Goal: Transaction & Acquisition: Book appointment/travel/reservation

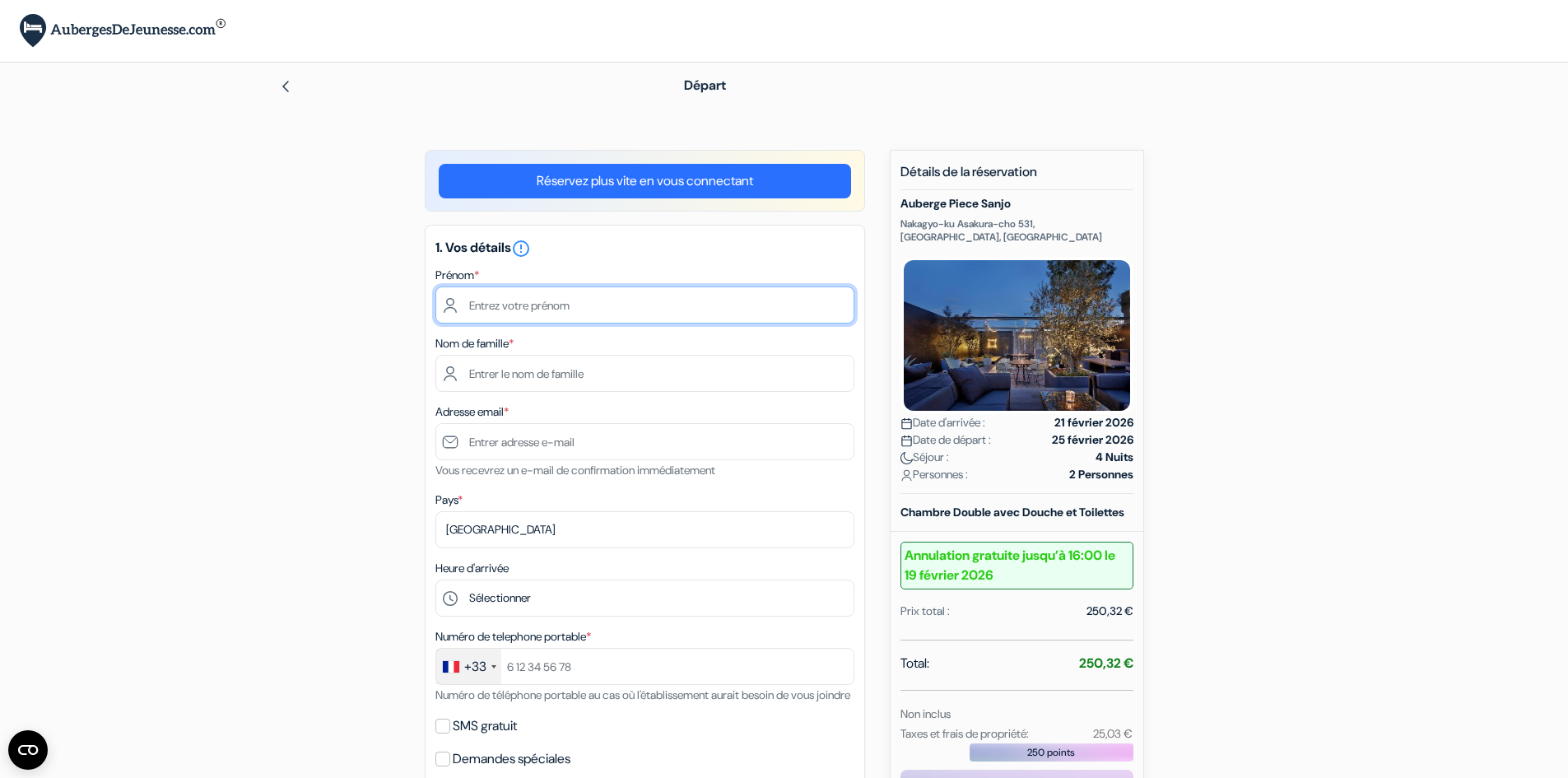
click at [509, 295] on input "text" at bounding box center [644, 305] width 419 height 37
type input "Ophélie"
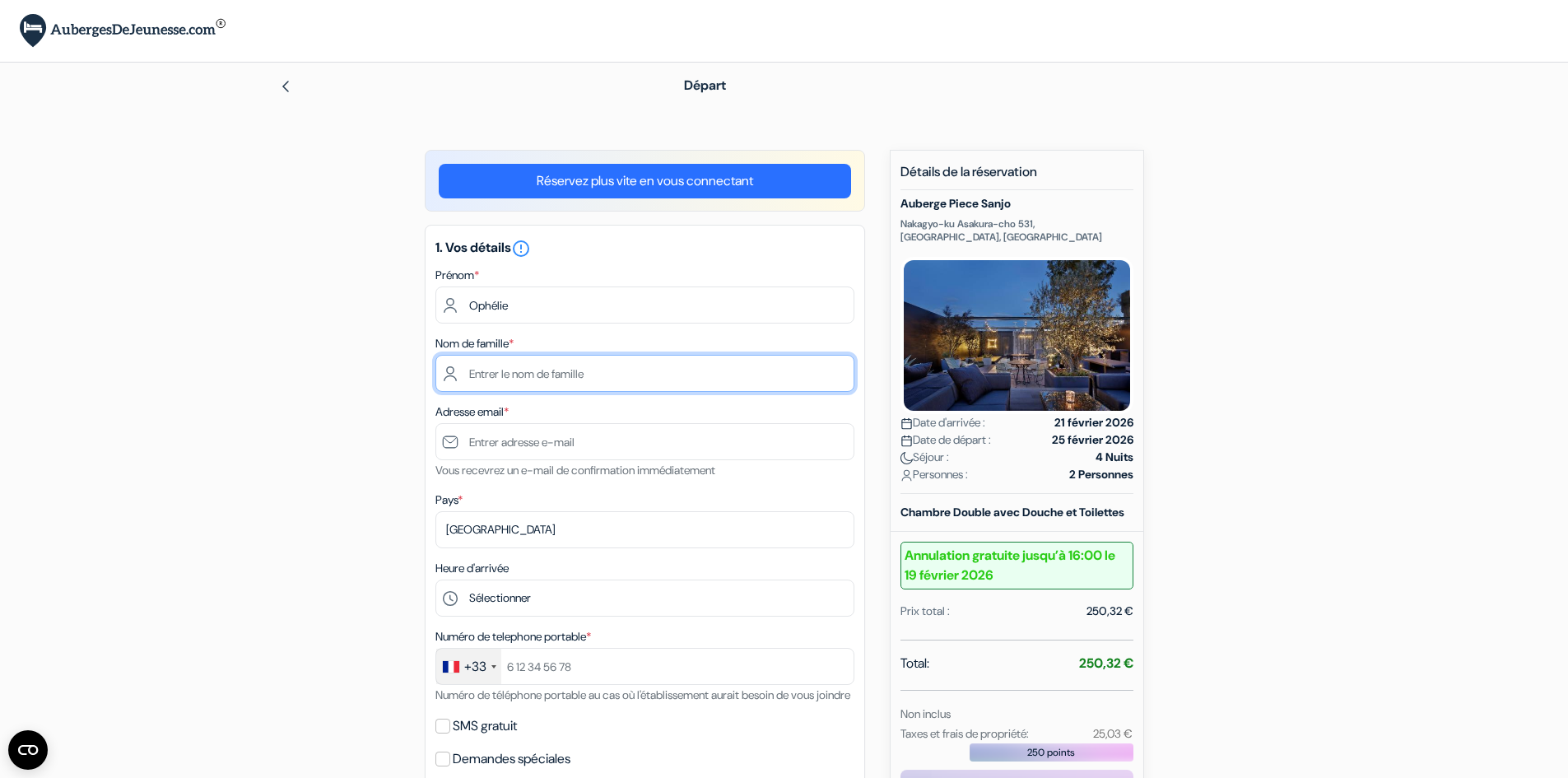
type input "CARRET"
type input "[EMAIL_ADDRESS][DOMAIN_NAME]"
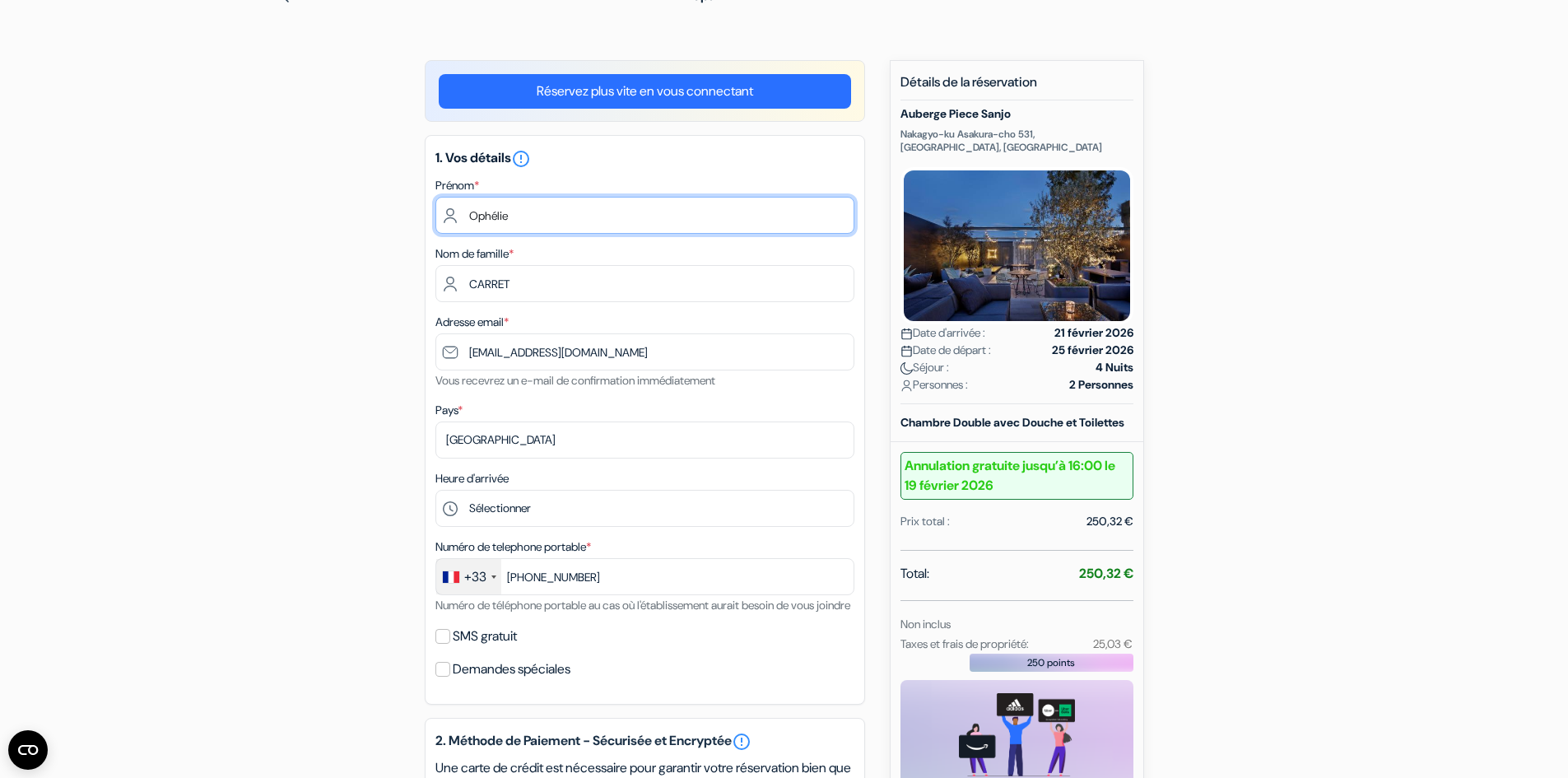
scroll to position [164, 0]
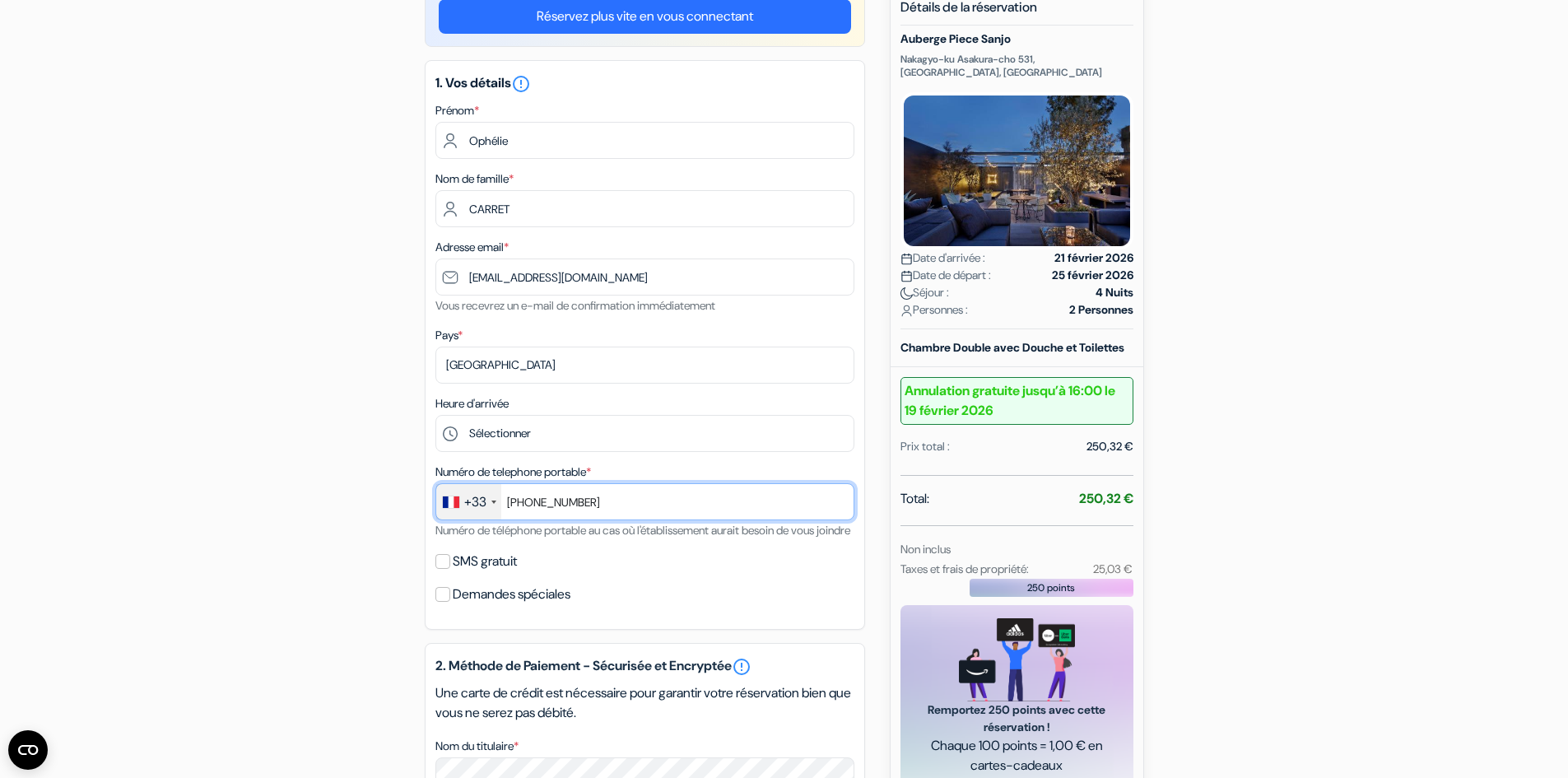
click at [517, 502] on input "+33782465787" at bounding box center [644, 502] width 419 height 37
type input "+33782465787"
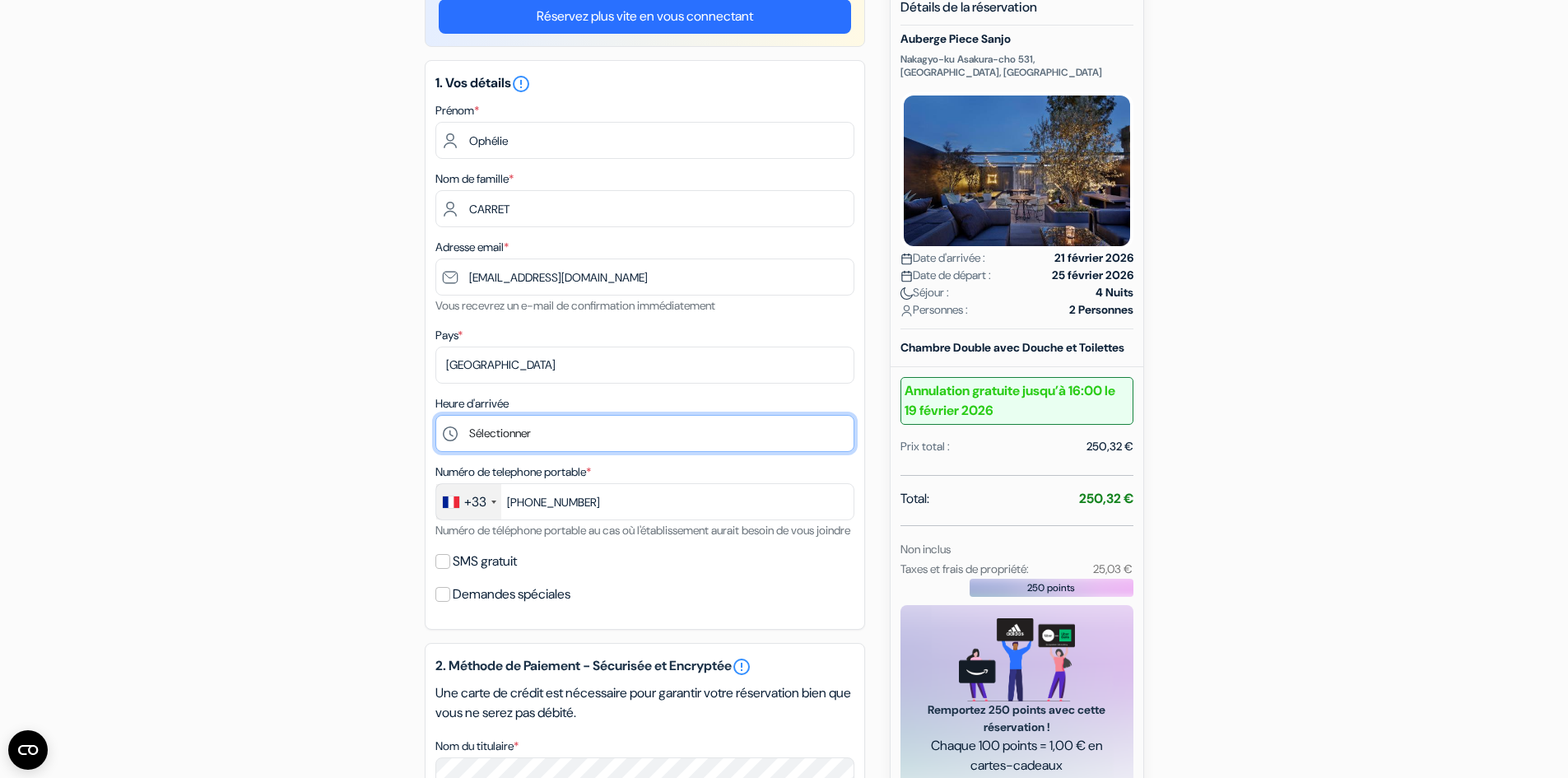
click at [516, 436] on select "Sélectionner 16:00 17:00 18:00 19:00 20:00 21:00 22:00 23:00" at bounding box center [644, 433] width 419 height 37
click at [579, 433] on select "Sélectionner 16:00 17:00 18:00 19:00 20:00 21:00 22:00 23:00" at bounding box center [644, 433] width 419 height 37
select select "18"
click at [435, 415] on select "Sélectionner 16:00 17:00 18:00 19:00 20:00 21:00 22:00 23:00" at bounding box center [644, 433] width 419 height 37
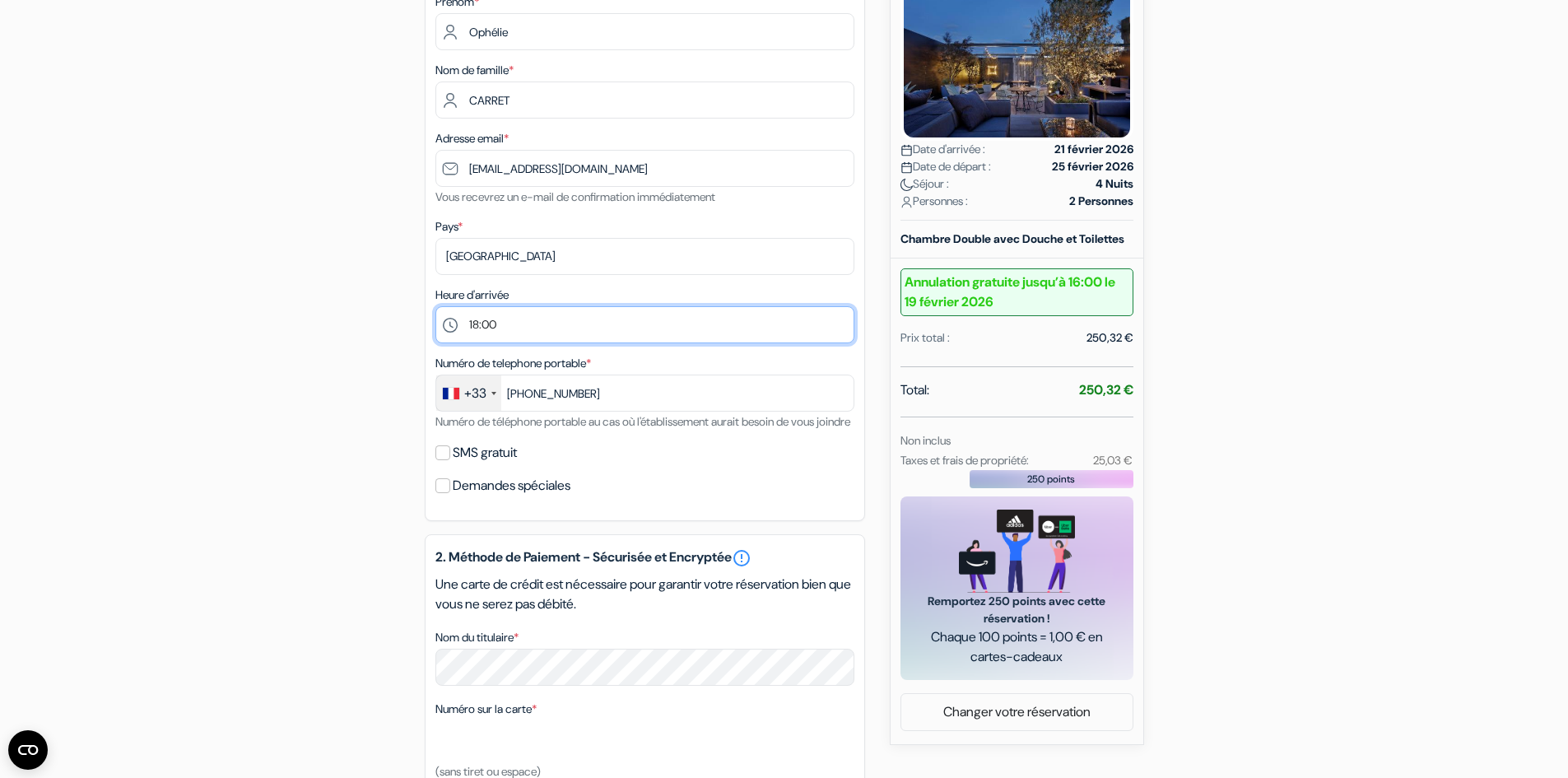
scroll to position [330, 0]
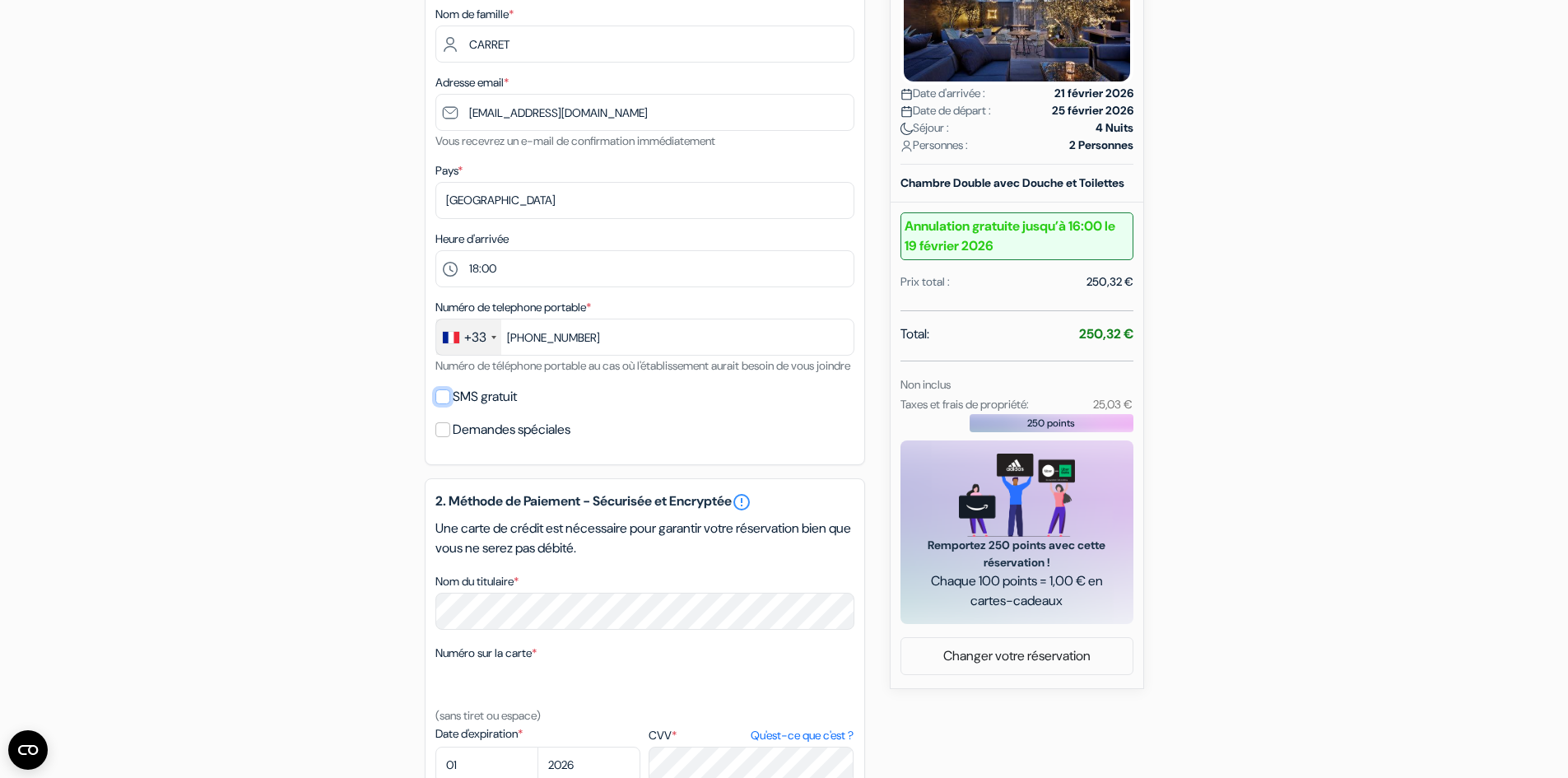
click at [435, 404] on input "SMS gratuit" at bounding box center [443, 397] width 15 height 15
checkbox input "true"
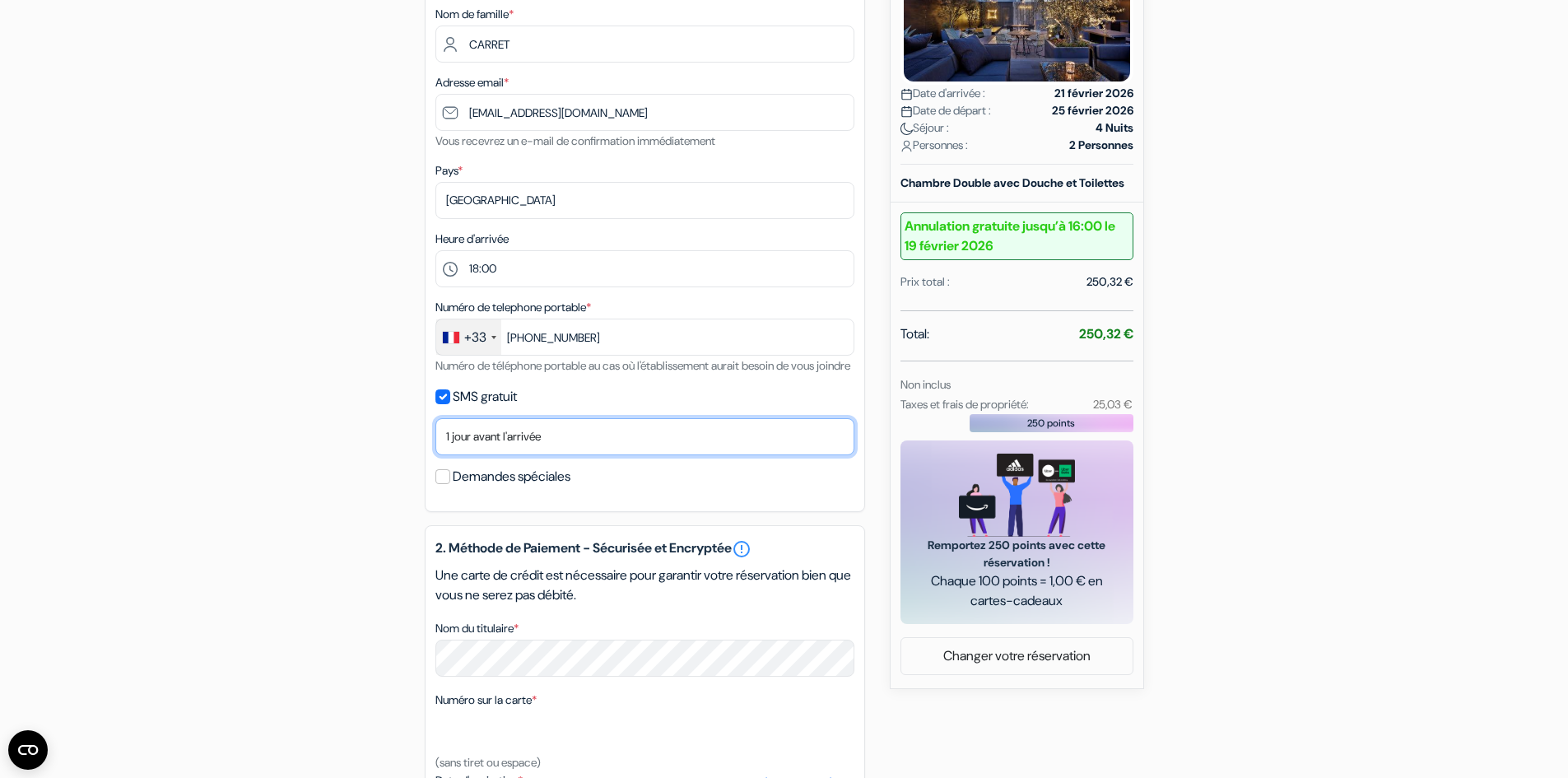
click at [529, 453] on select "Non merci Maintenant Le jour de votre arrivée 1 jour avant l'arrivée 2 jours av…" at bounding box center [644, 437] width 419 height 37
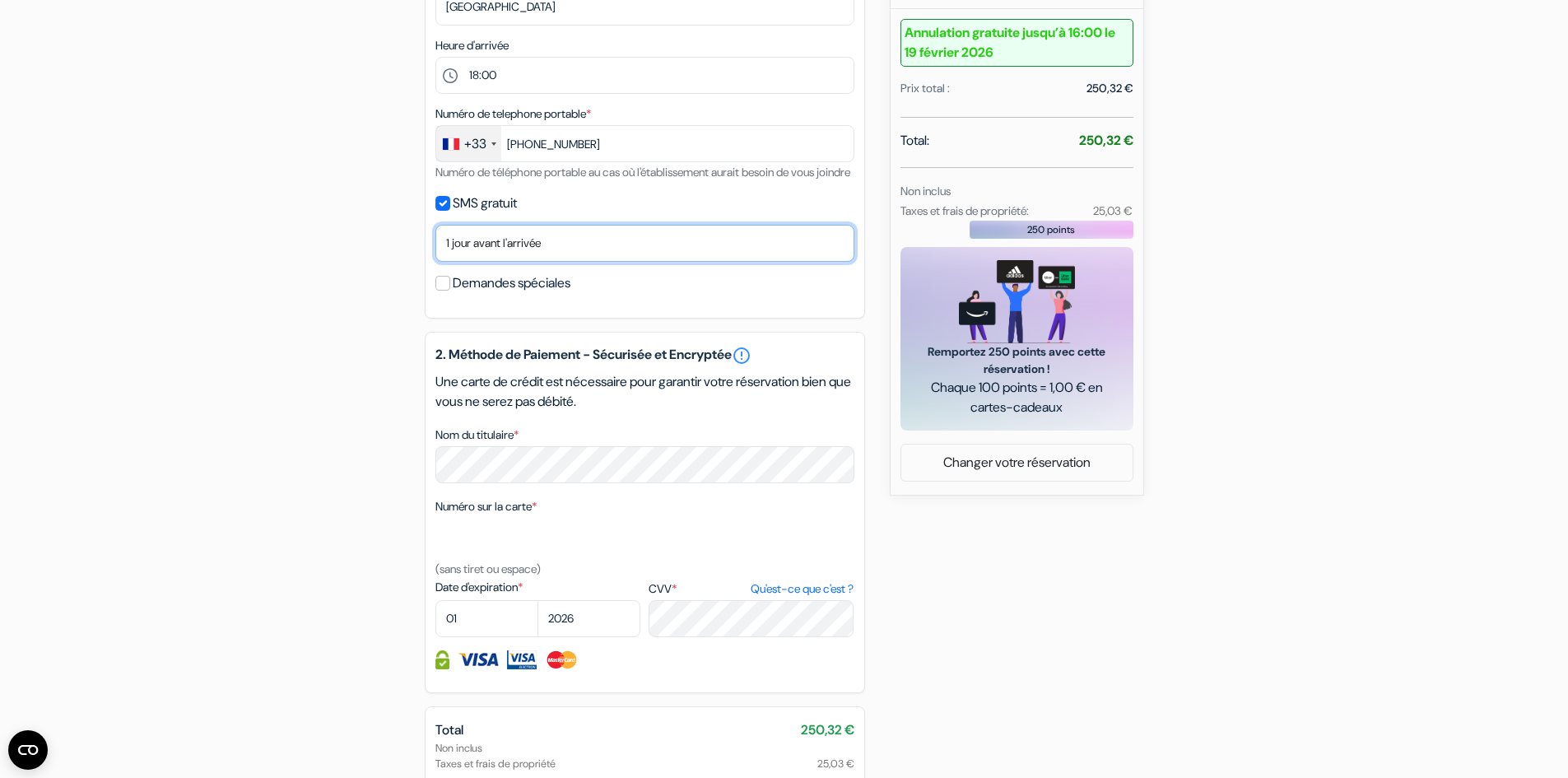
scroll to position [576, 0]
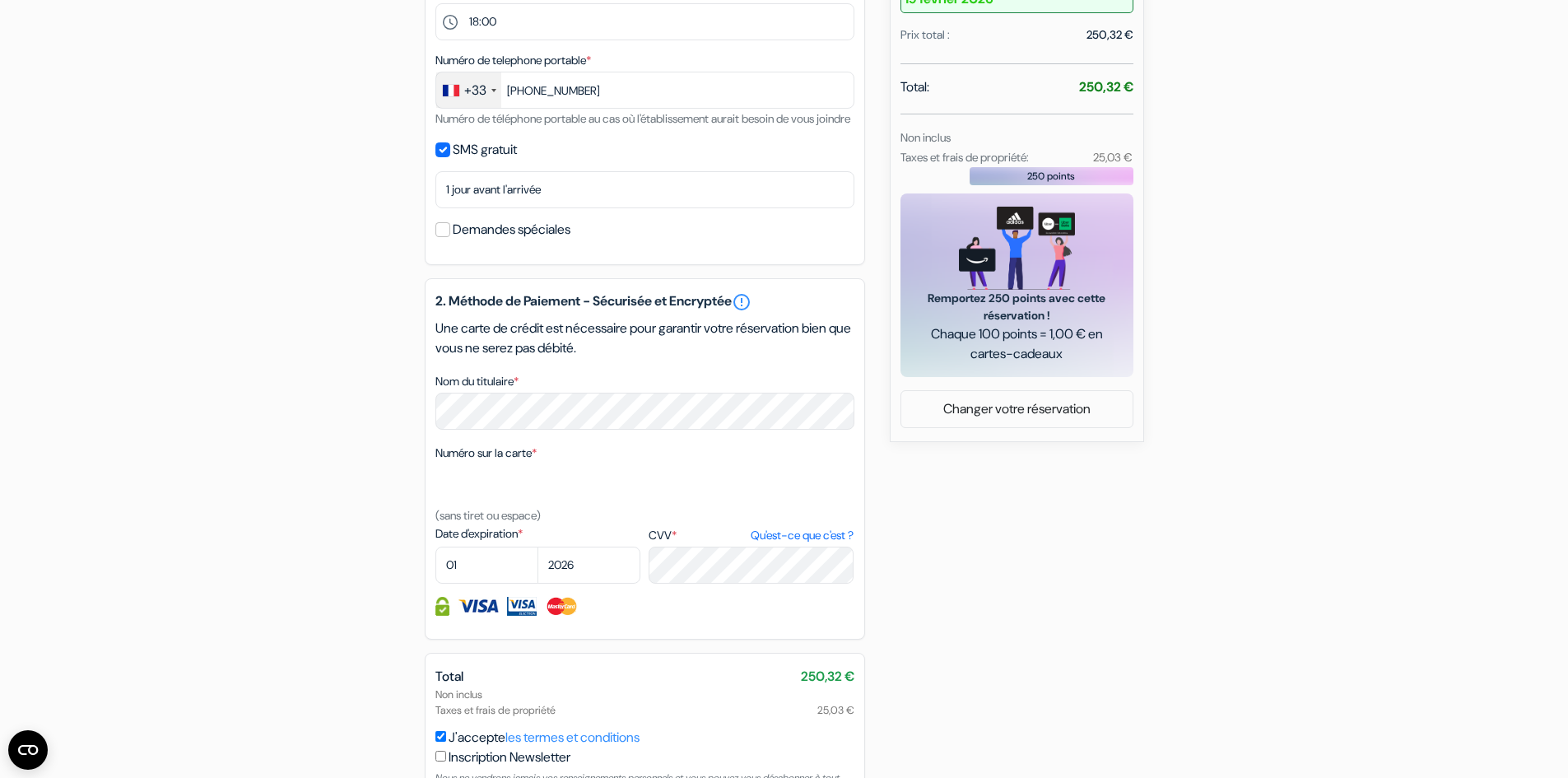
drag, startPoint x: 558, startPoint y: 412, endPoint x: 388, endPoint y: 427, distance: 170.7
click at [388, 427] on div "add_box Auberge Piece Sanjo Nakagyo-ku Asakura-cho 531, Kyoto, Japon Détails de…" at bounding box center [784, 233] width 1086 height 1318
click at [353, 434] on div "add_box Auberge Piece Sanjo Nakagyo-ku Asakura-cho 531, Kyoto, Japon Détails de…" at bounding box center [784, 233] width 1086 height 1318
click at [251, 449] on div "add_box Auberge Piece Sanjo Nakagyo-ku Asakura-cho 531, Kyoto, Japon Détails de…" at bounding box center [784, 233] width 1086 height 1318
click at [504, 579] on select "01 02 03 04 05 06 07 08 09 10 11 12" at bounding box center [487, 565] width 103 height 37
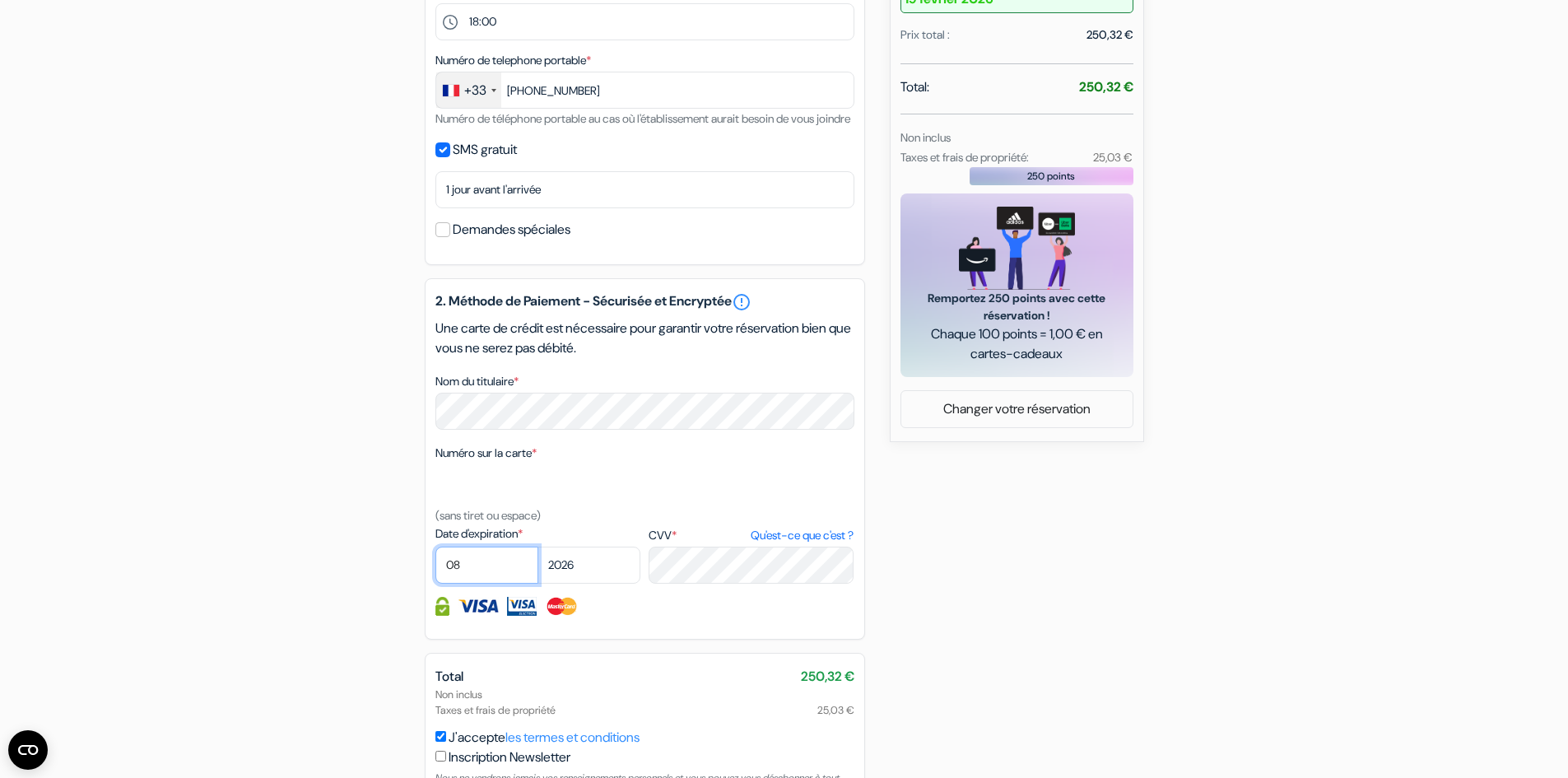
click at [435, 566] on select "01 02 03 04 05 06 07 08 09 10 11 12" at bounding box center [487, 565] width 103 height 37
click at [488, 584] on select "01 02 03 04 05 06 07 08 09 10 11 12" at bounding box center [487, 565] width 103 height 37
select select "09"
click at [435, 566] on select "01 02 03 04 05 06 07 08 09 10 11 12" at bounding box center [487, 565] width 103 height 37
click at [614, 584] on select "2025 2026 2027 2028 2029 2030 2031 2032 2033 2034 2035 2036 2037 2038 2039 2040…" at bounding box center [588, 565] width 103 height 37
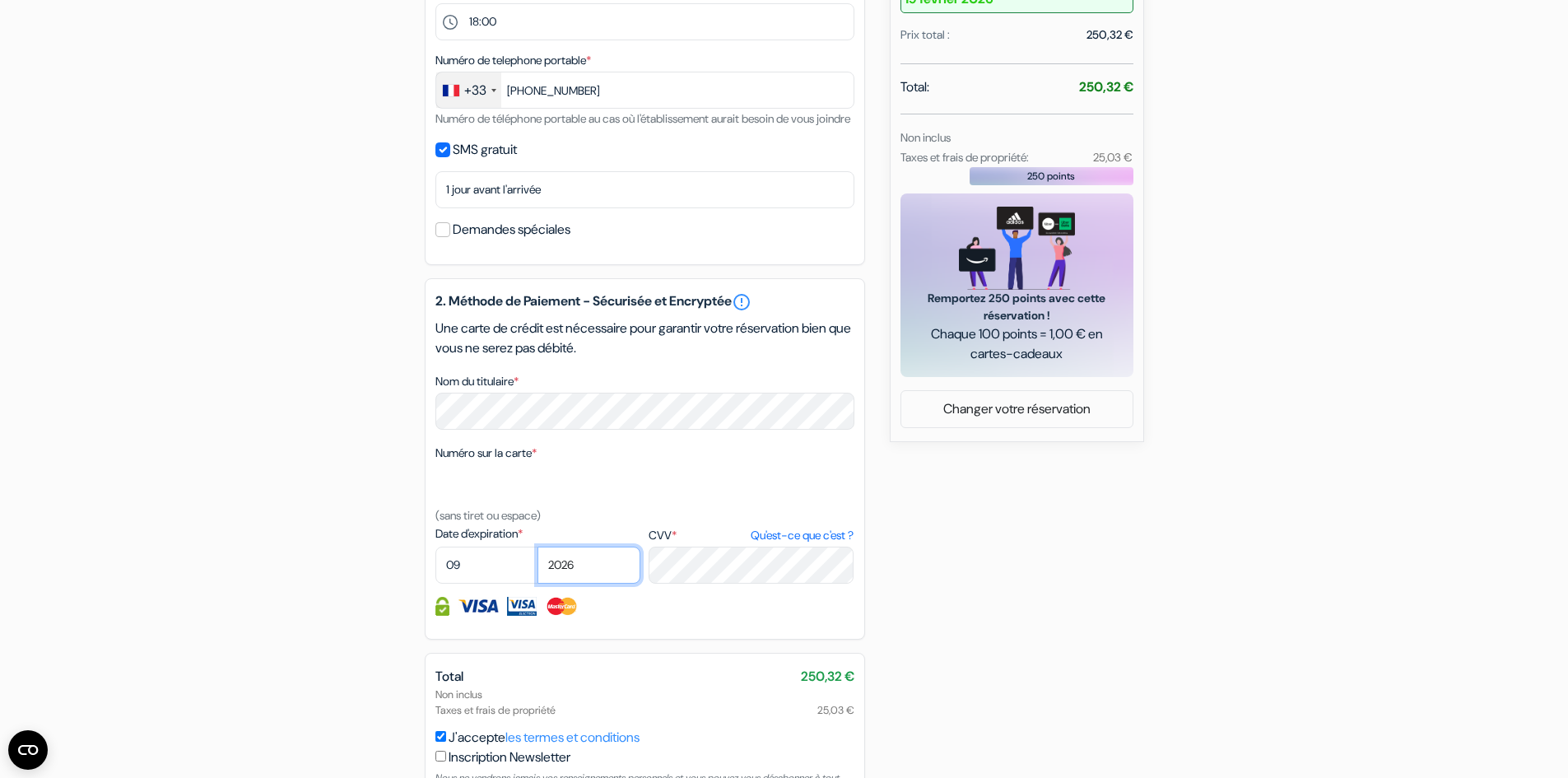
select select "2028"
click at [537, 566] on select "2025 2026 2027 2028 2029 2030 2031 2032 2033 2034 2035 2036 2037 2038 2039 2040…" at bounding box center [588, 565] width 103 height 37
click at [247, 494] on div "add_box Auberge Piece Sanjo Nakagyo-ku Asakura-cho 531, Kyoto, Japon Détails de…" at bounding box center [784, 233] width 1086 height 1318
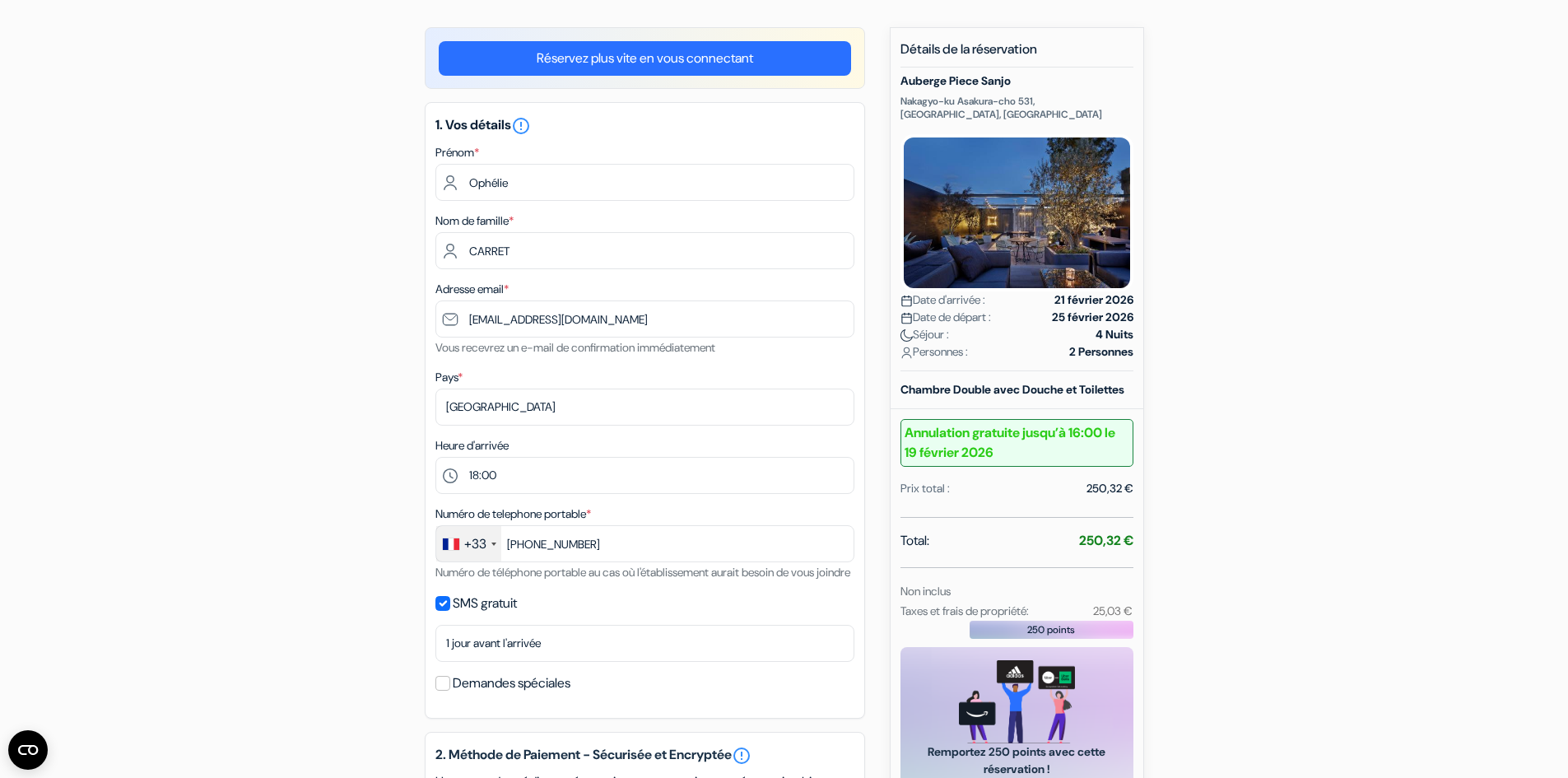
scroll to position [0, 0]
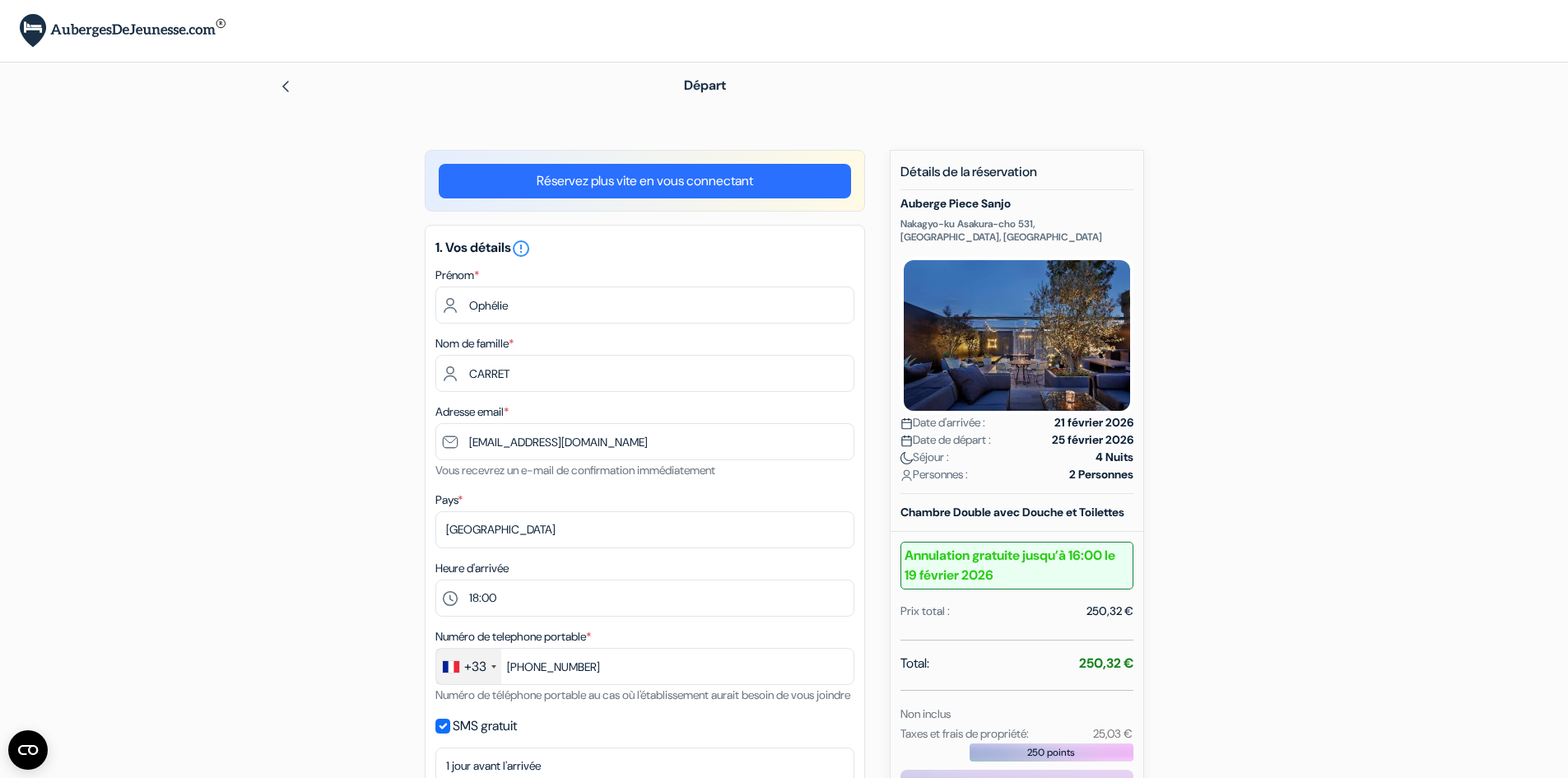
drag, startPoint x: 314, startPoint y: 306, endPoint x: 396, endPoint y: 312, distance: 82.2
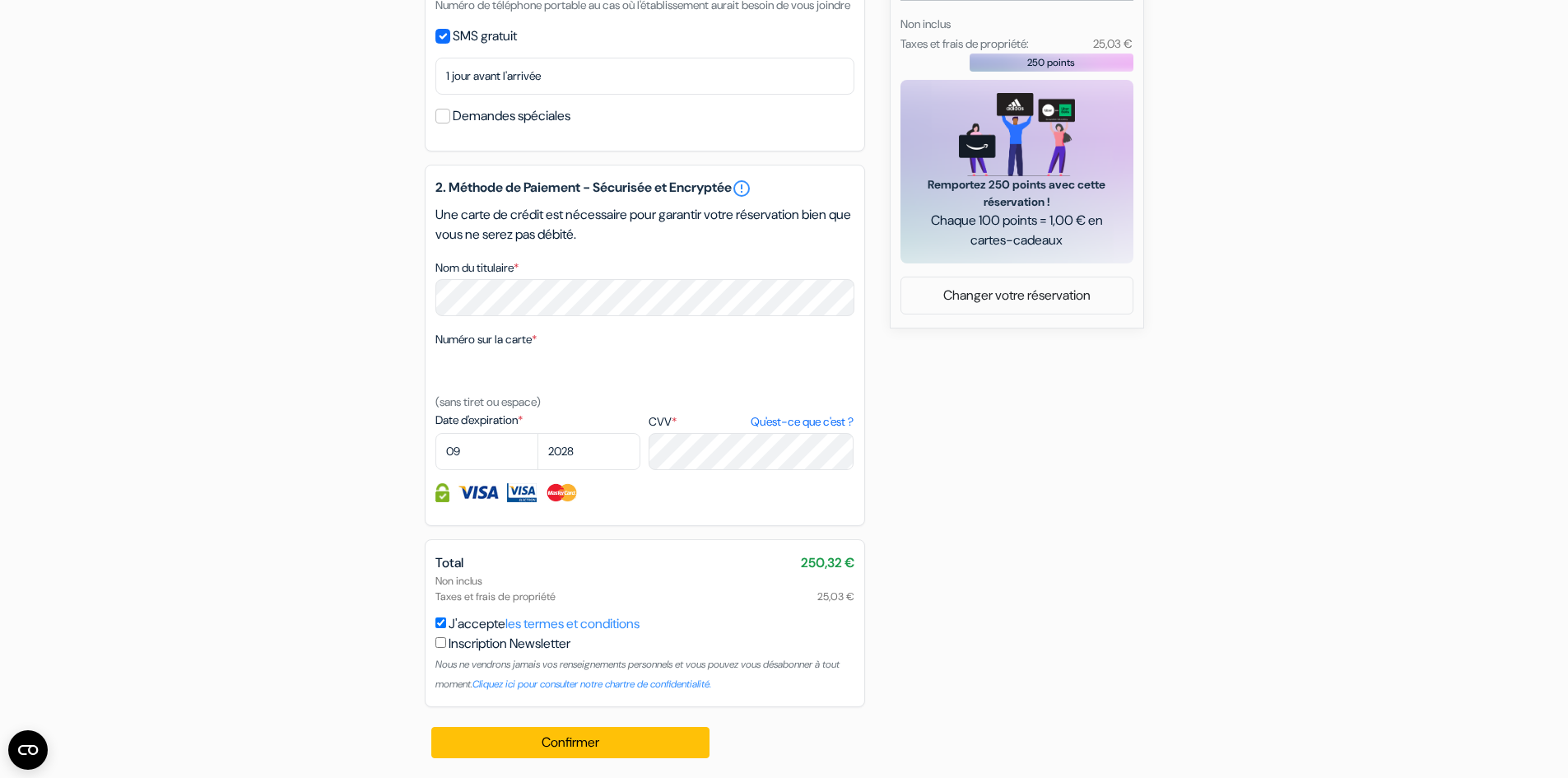
scroll to position [710, 0]
click at [606, 751] on button "Confirmer Loading..." at bounding box center [571, 742] width 279 height 31
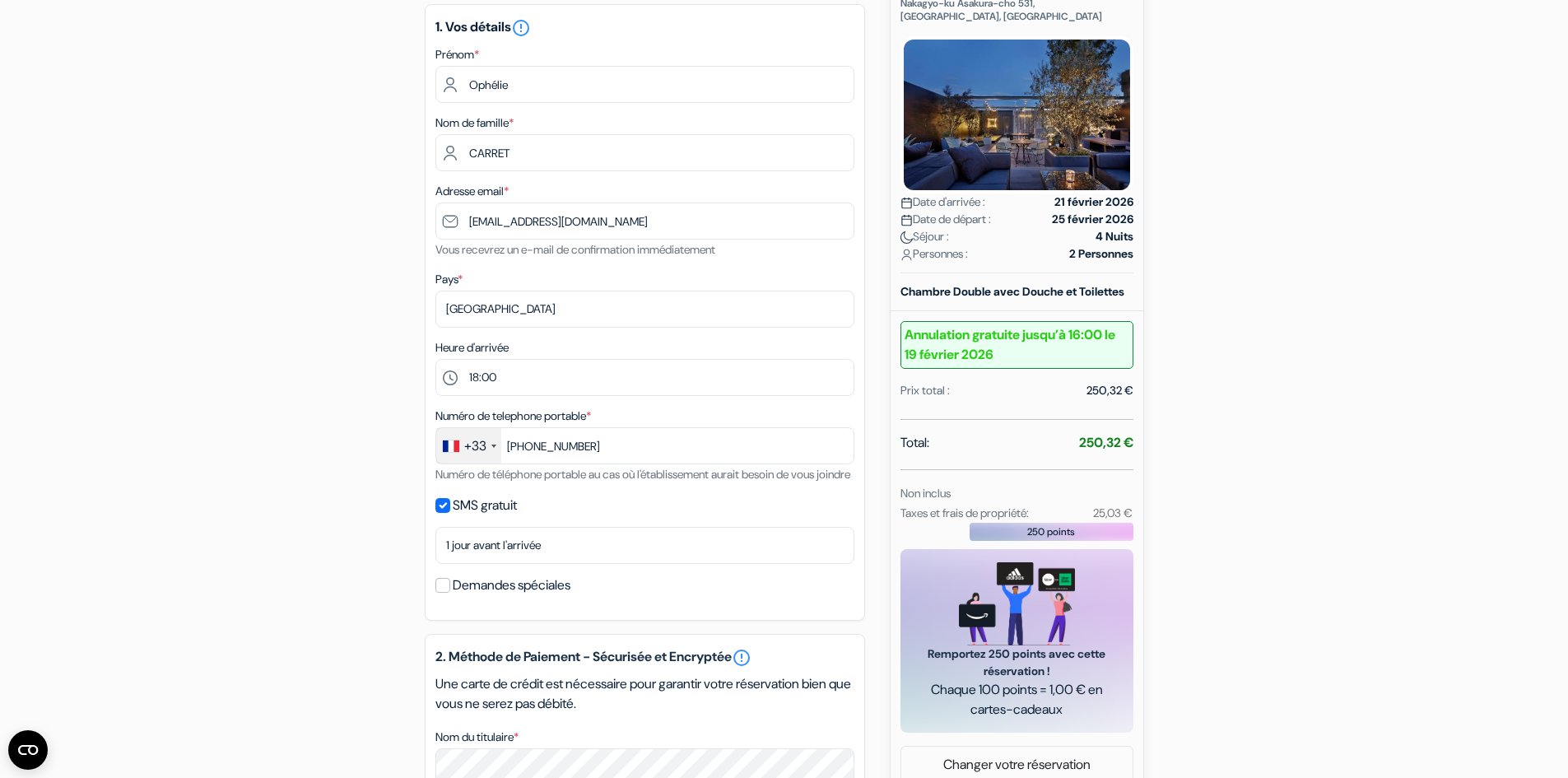
scroll to position [216, 0]
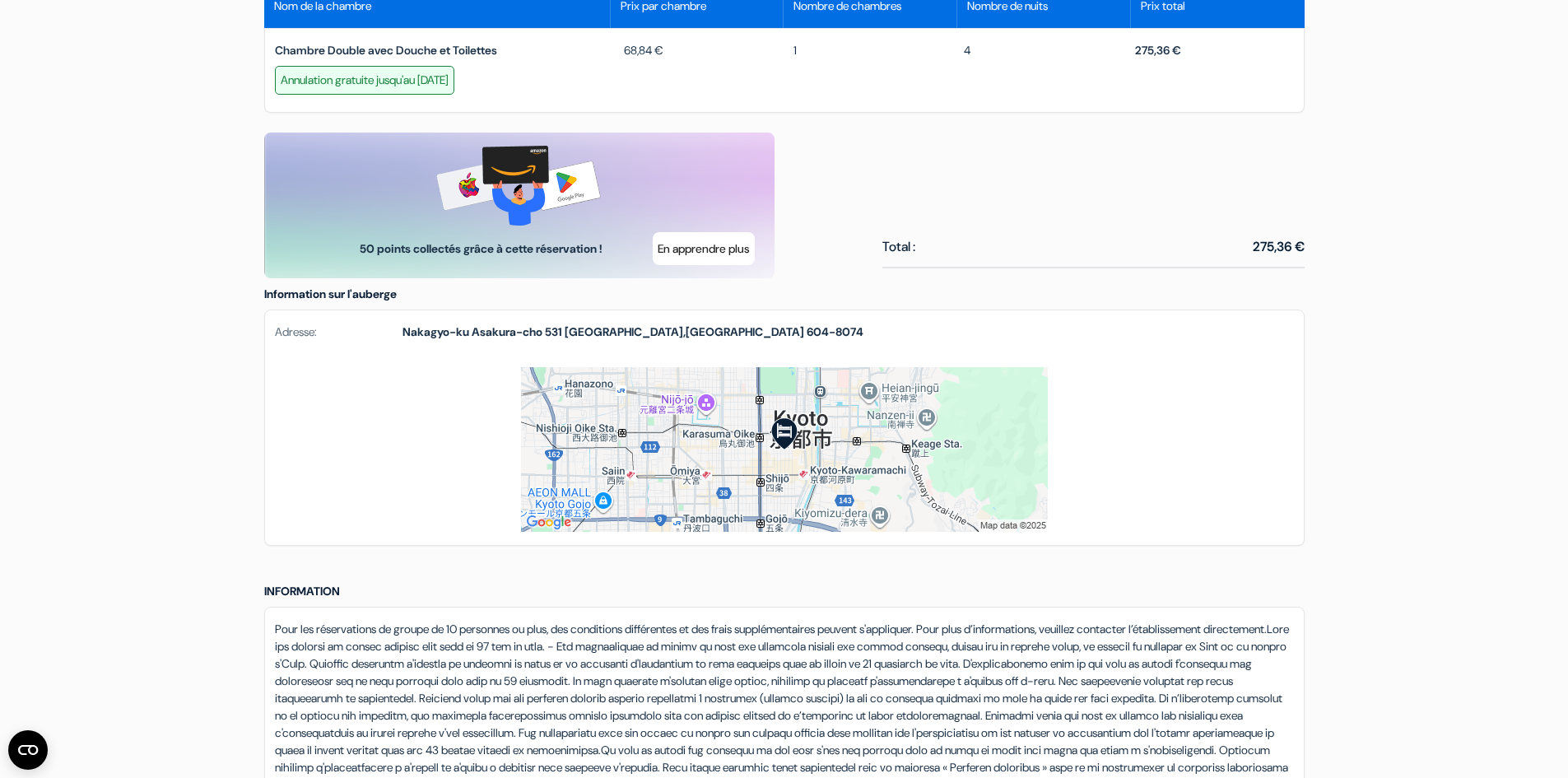
scroll to position [823, 0]
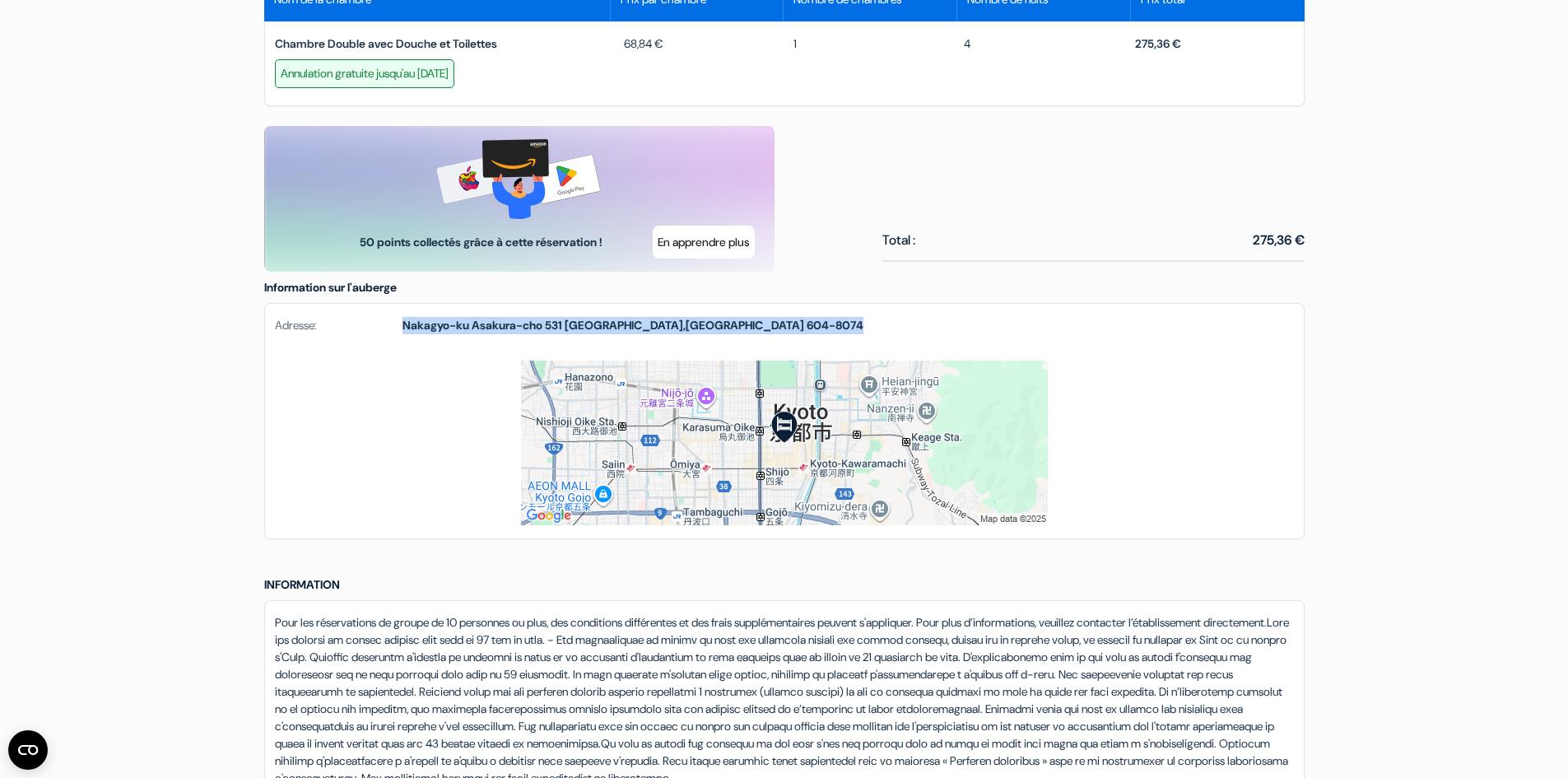
drag, startPoint x: 404, startPoint y: 326, endPoint x: 725, endPoint y: 336, distance: 321.2
click at [725, 336] on div "Adresse: Nakagyo-[GEOGRAPHIC_DATA]-cho 531 [GEOGRAPHIC_DATA] , [GEOGRAPHIC_DATA…" at bounding box center [784, 332] width 1038 height 57
copy strong "Nakagyo-ku Asakura-cho 531 [GEOGRAPHIC_DATA] , [GEOGRAPHIC_DATA] 604-8074"
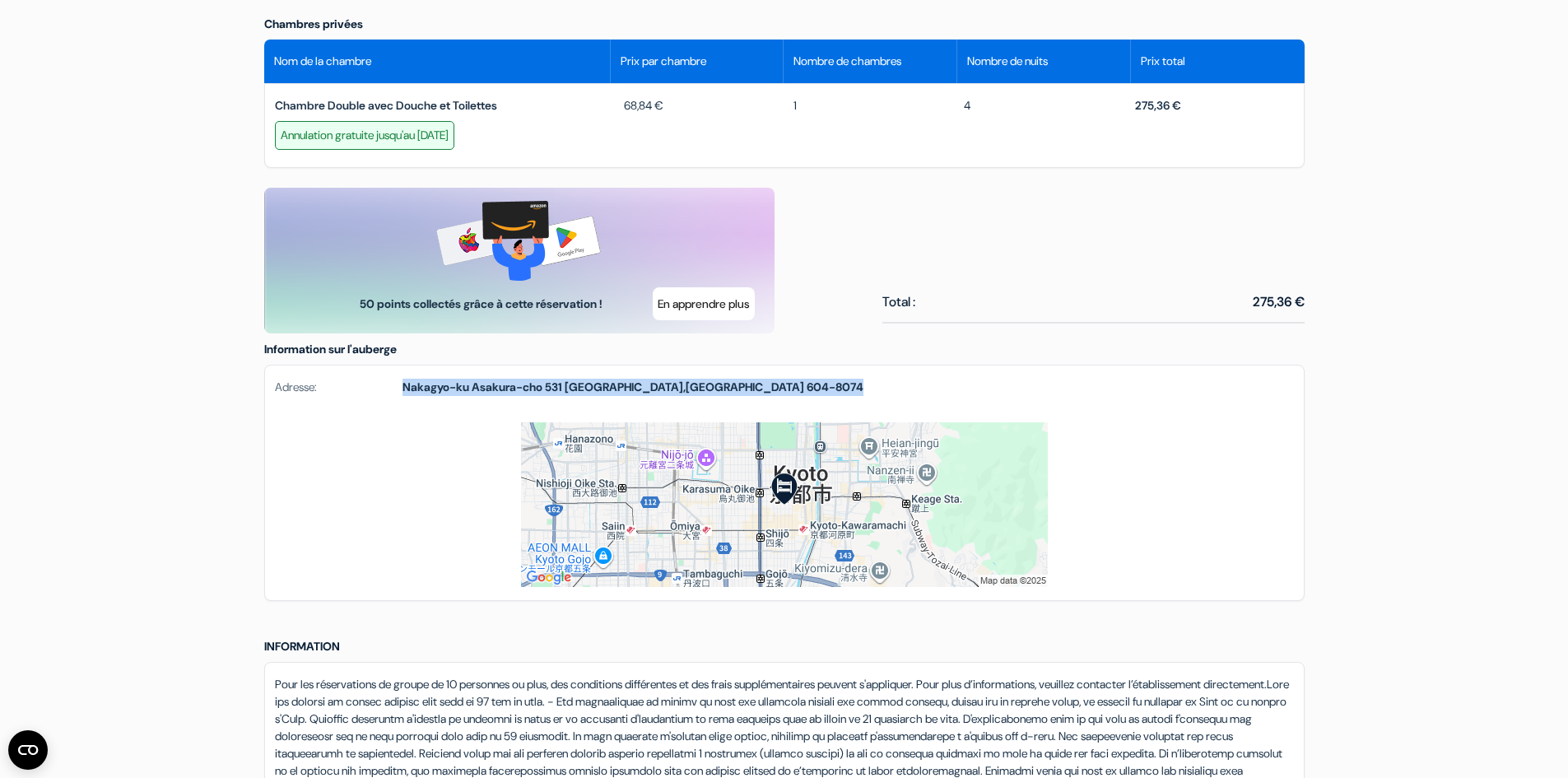
scroll to position [988, 0]
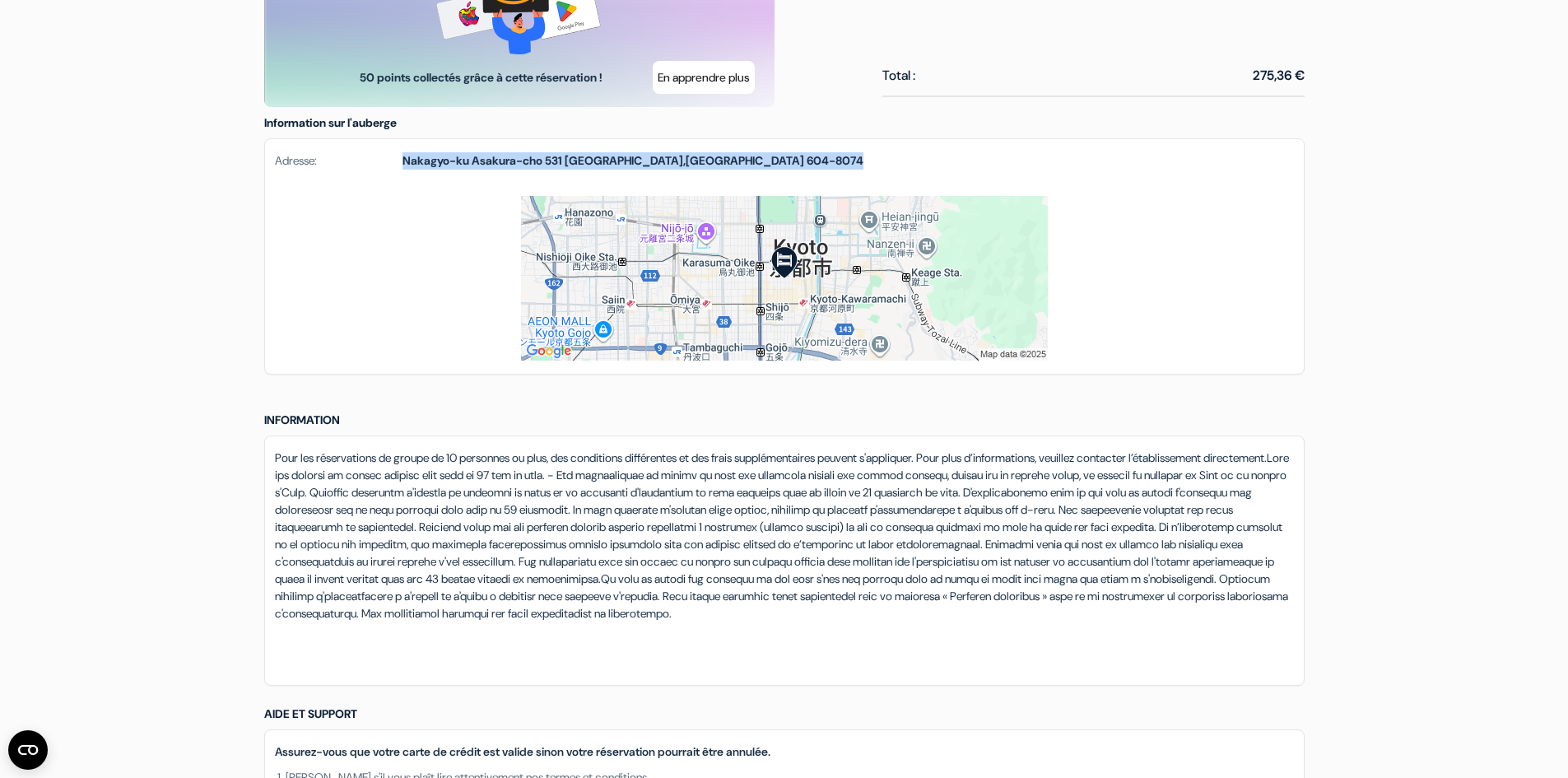
click at [807, 160] on span "604-8074" at bounding box center [835, 161] width 57 height 15
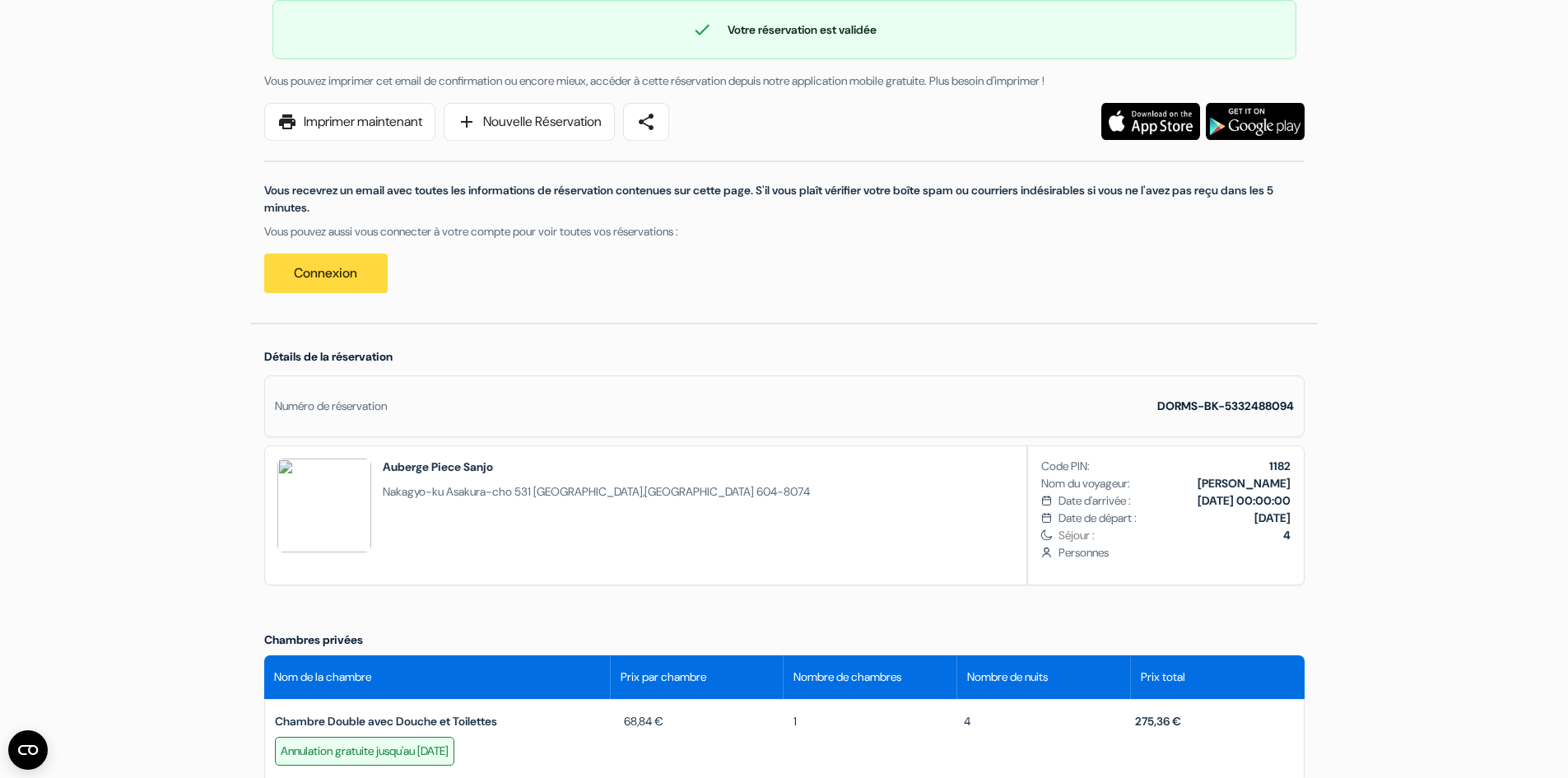
scroll to position [0, 0]
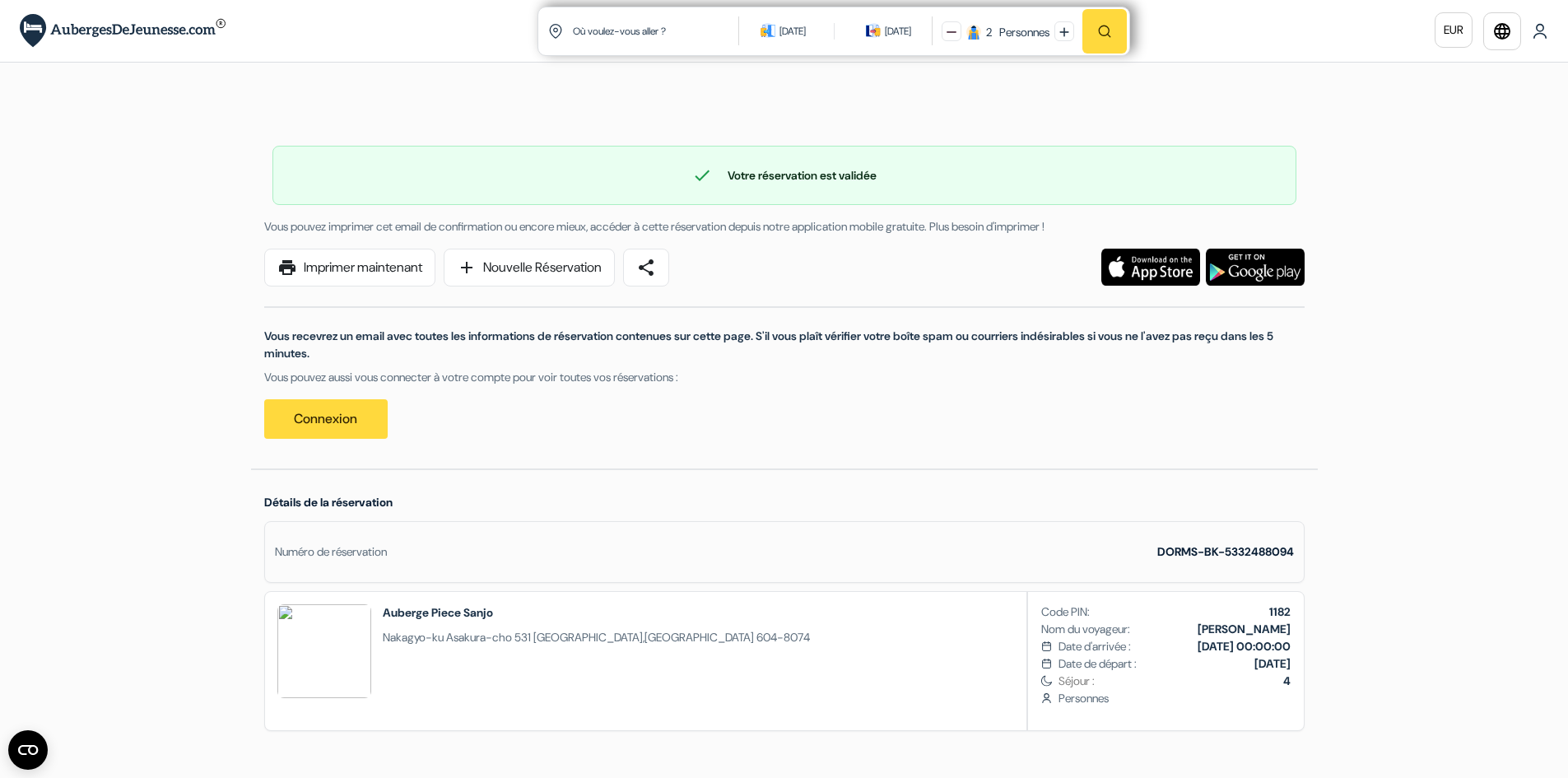
drag, startPoint x: 586, startPoint y: 420, endPoint x: 188, endPoint y: 346, distance: 404.8
drag, startPoint x: 768, startPoint y: 372, endPoint x: 79, endPoint y: 323, distance: 690.7
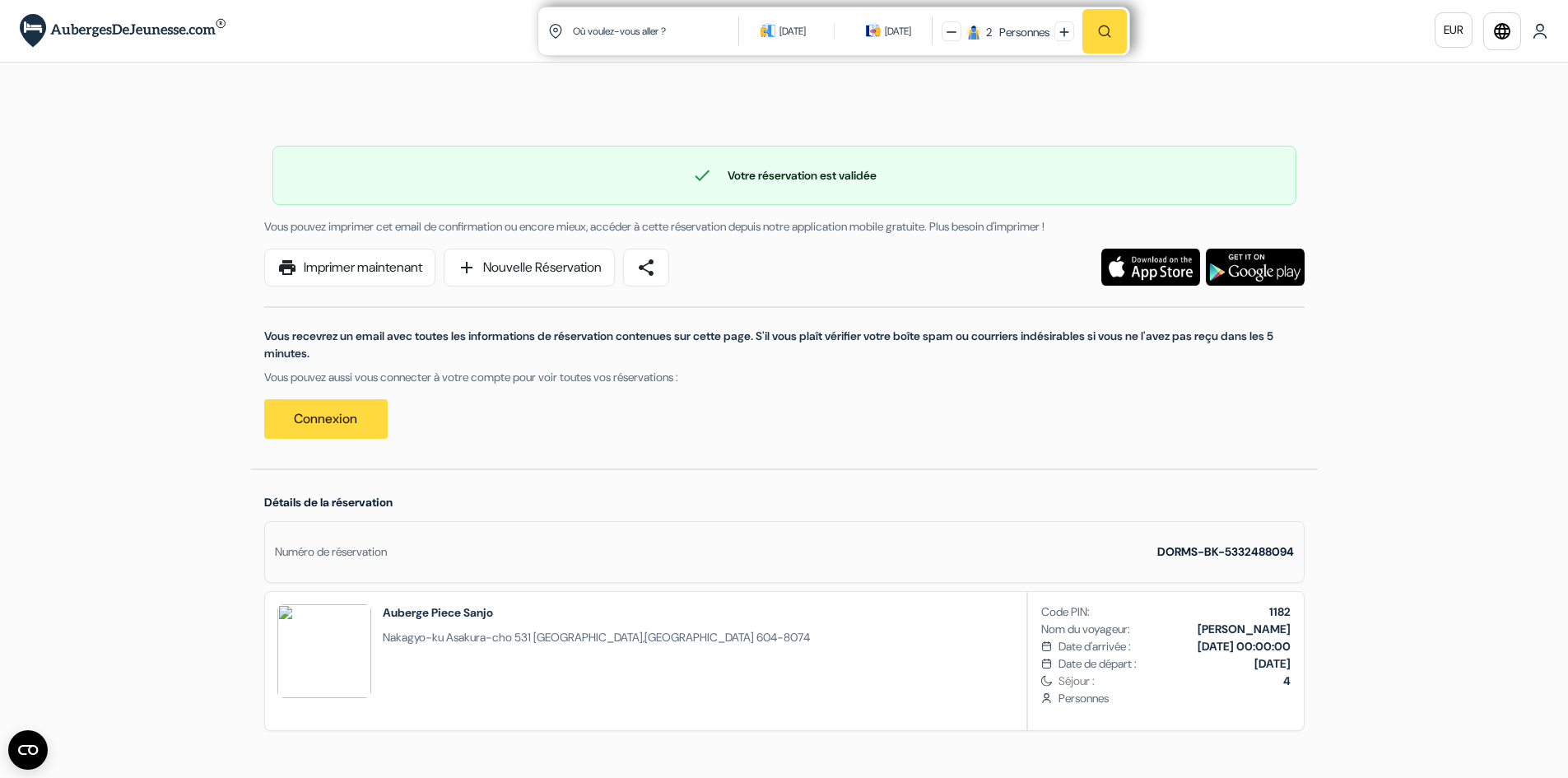
drag, startPoint x: 0, startPoint y: 294, endPoint x: 25, endPoint y: 270, distance: 34.7
